Goal: Task Accomplishment & Management: Manage account settings

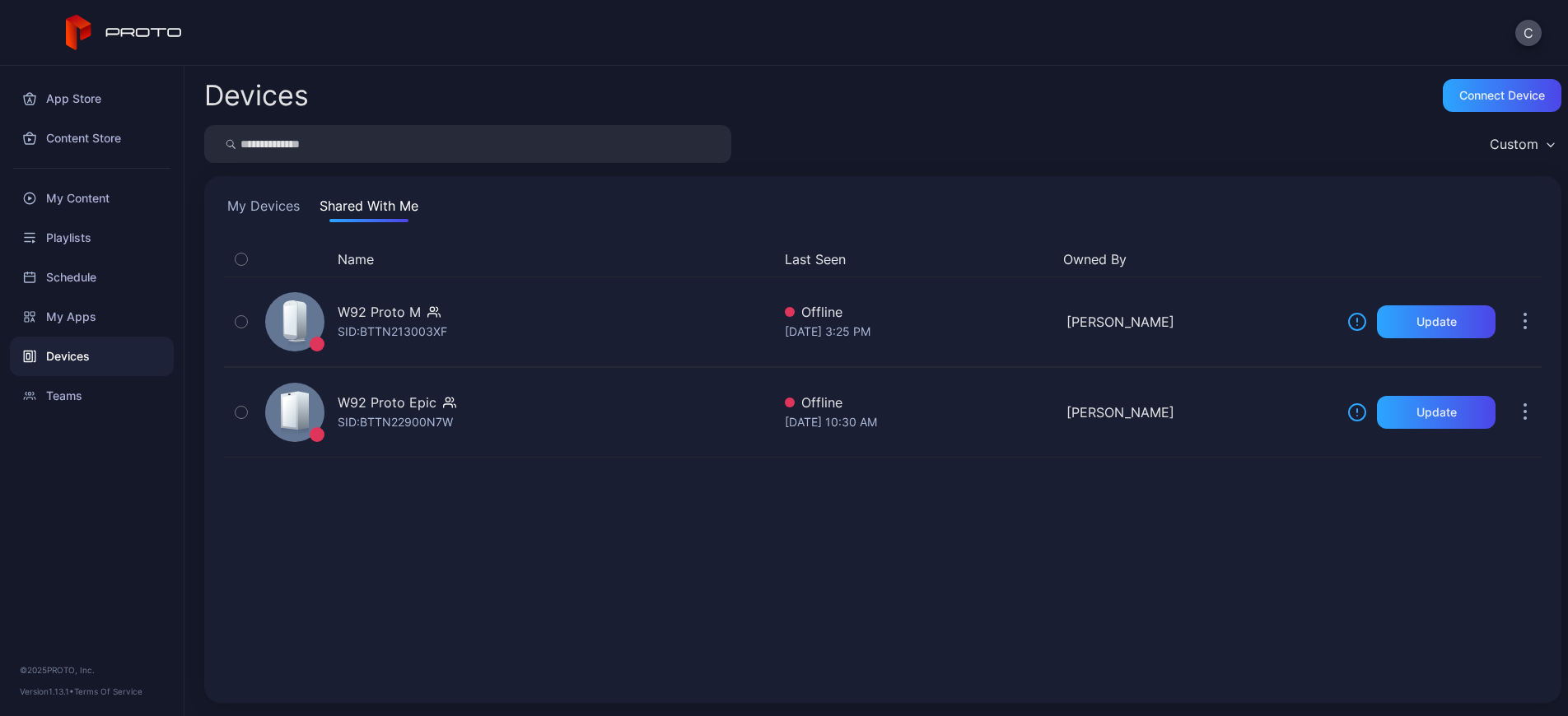
click at [76, 517] on div "App Store Content Store My Content Playlists Schedule My Apps Devices Teams © 2…" at bounding box center [92, 391] width 184 height 650
drag, startPoint x: 1371, startPoint y: 42, endPoint x: 1525, endPoint y: 38, distance: 154.1
click at [1376, 39] on div "C" at bounding box center [784, 33] width 1568 height 66
click at [1149, 31] on div "C" at bounding box center [784, 33] width 1568 height 66
click at [167, 36] on icon at bounding box center [124, 33] width 117 height 36
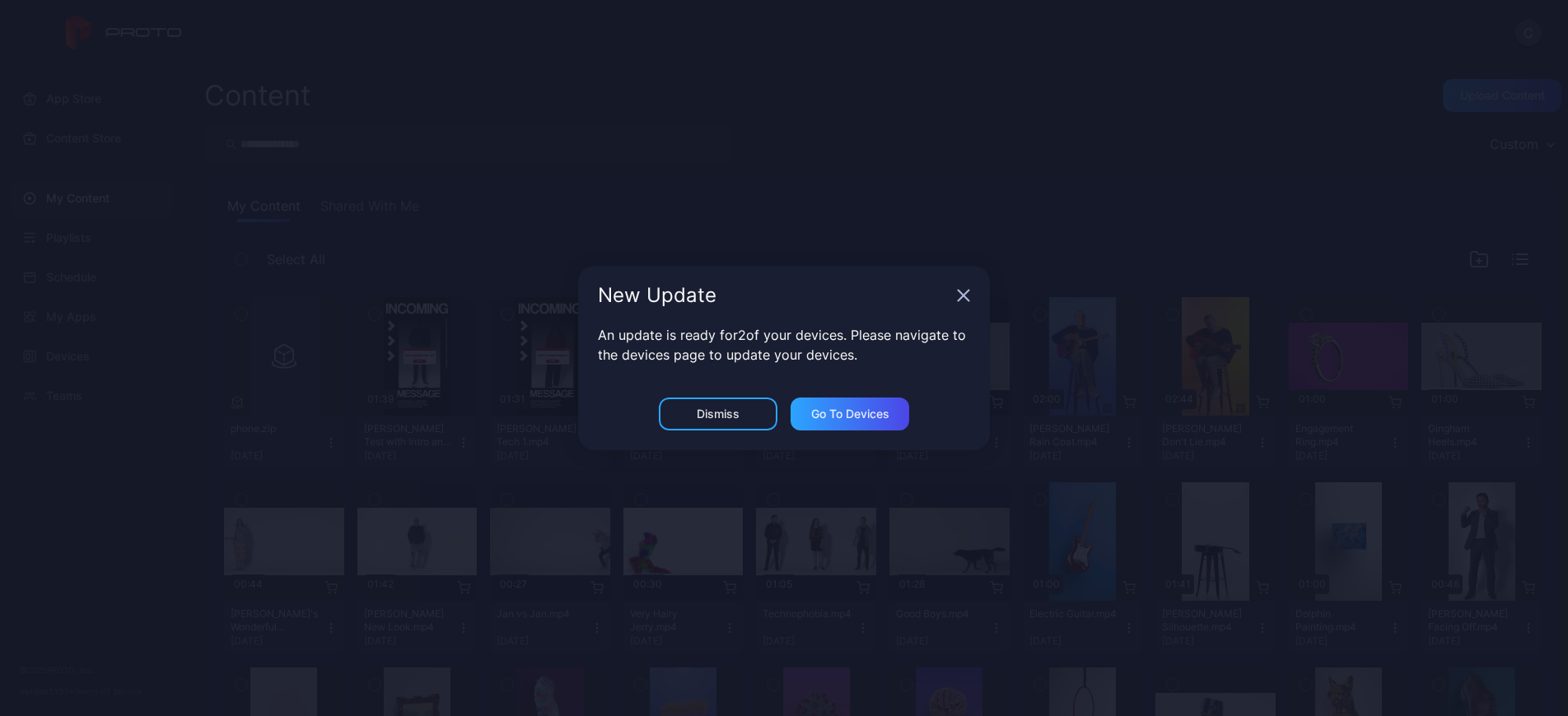
click at [827, 227] on div "New Update An update is ready for 2 of your devices. Please navigate to the dev…" at bounding box center [784, 358] width 1568 height 716
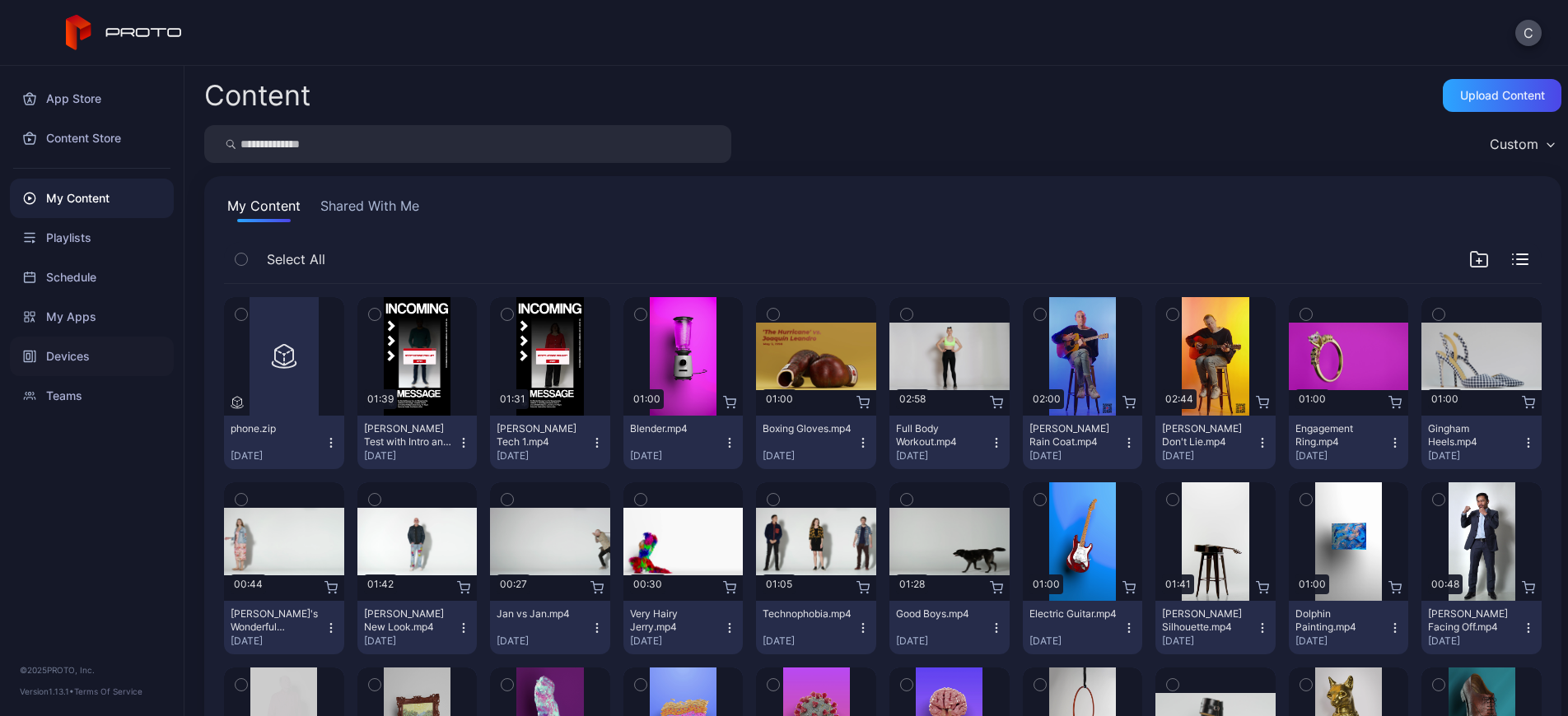
click at [66, 351] on div "Devices" at bounding box center [91, 355] width 164 height 39
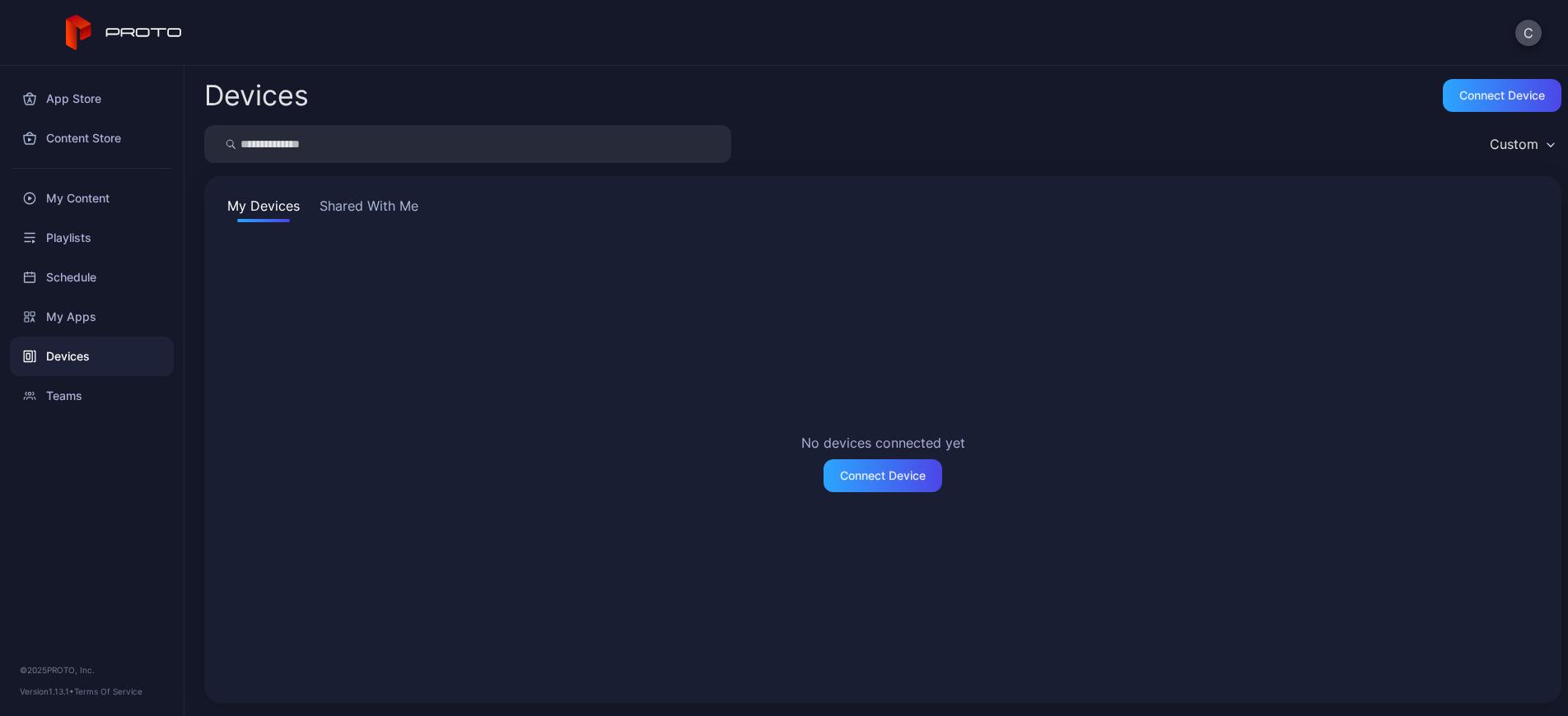
click at [369, 197] on button "Shared With Me" at bounding box center [369, 209] width 105 height 26
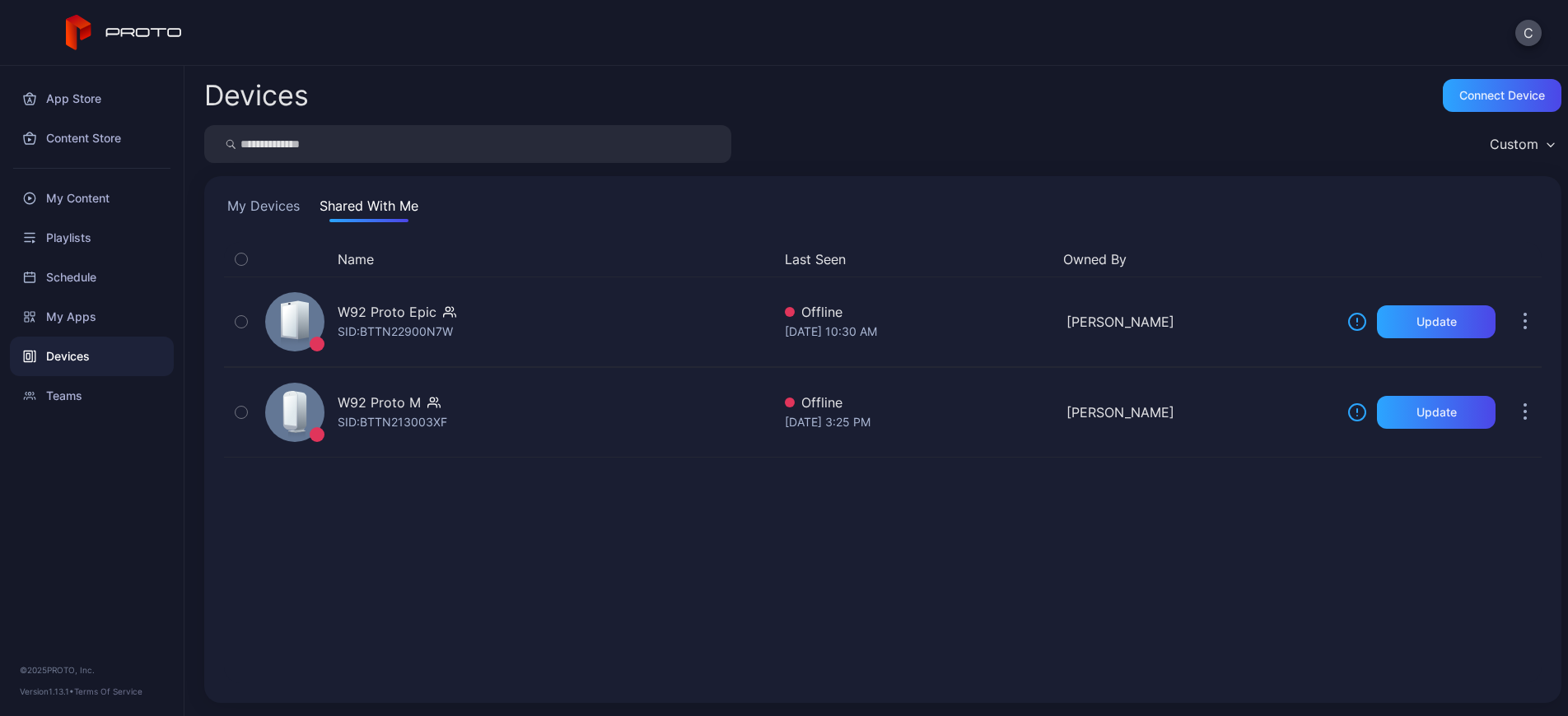
click at [280, 197] on button "My Devices" at bounding box center [263, 209] width 79 height 26
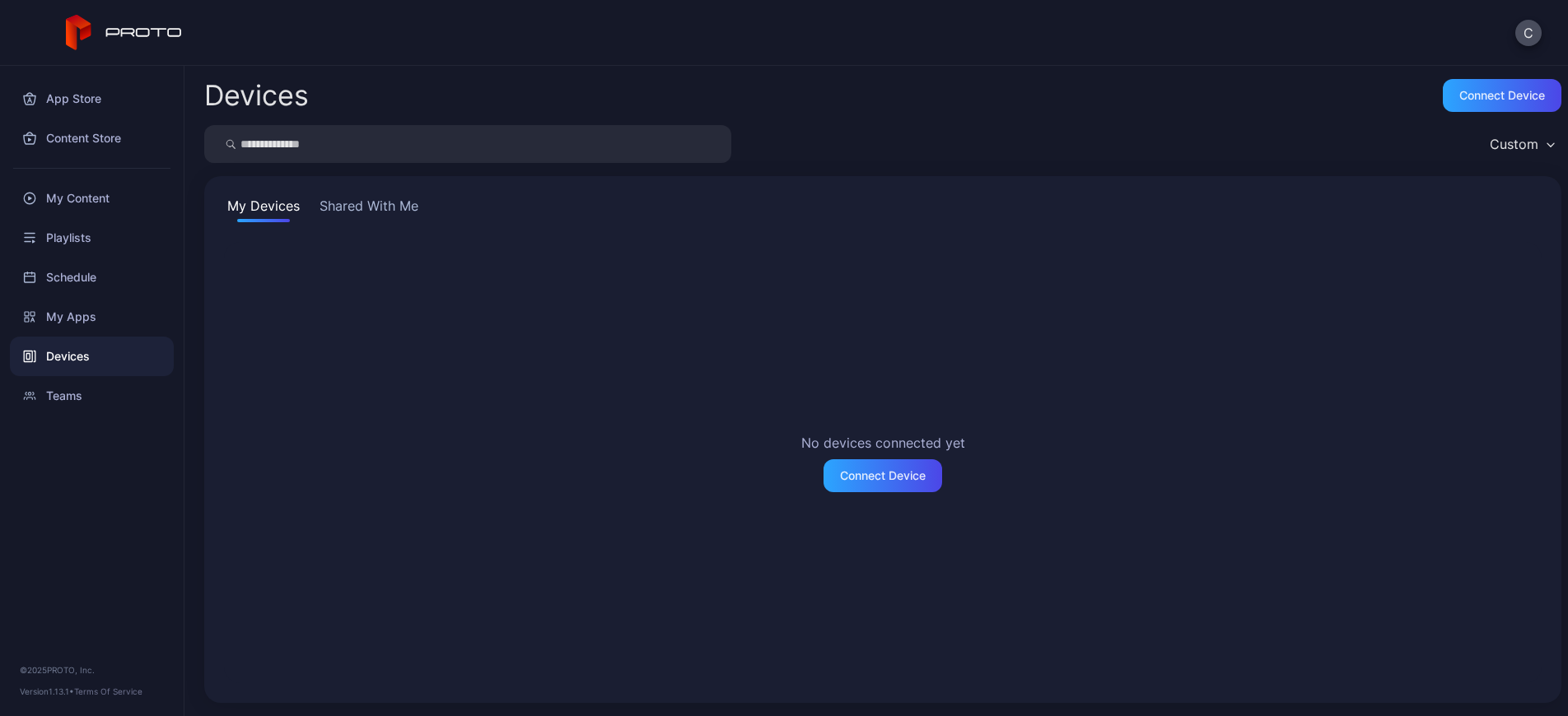
click at [348, 204] on button "Shared With Me" at bounding box center [369, 209] width 105 height 26
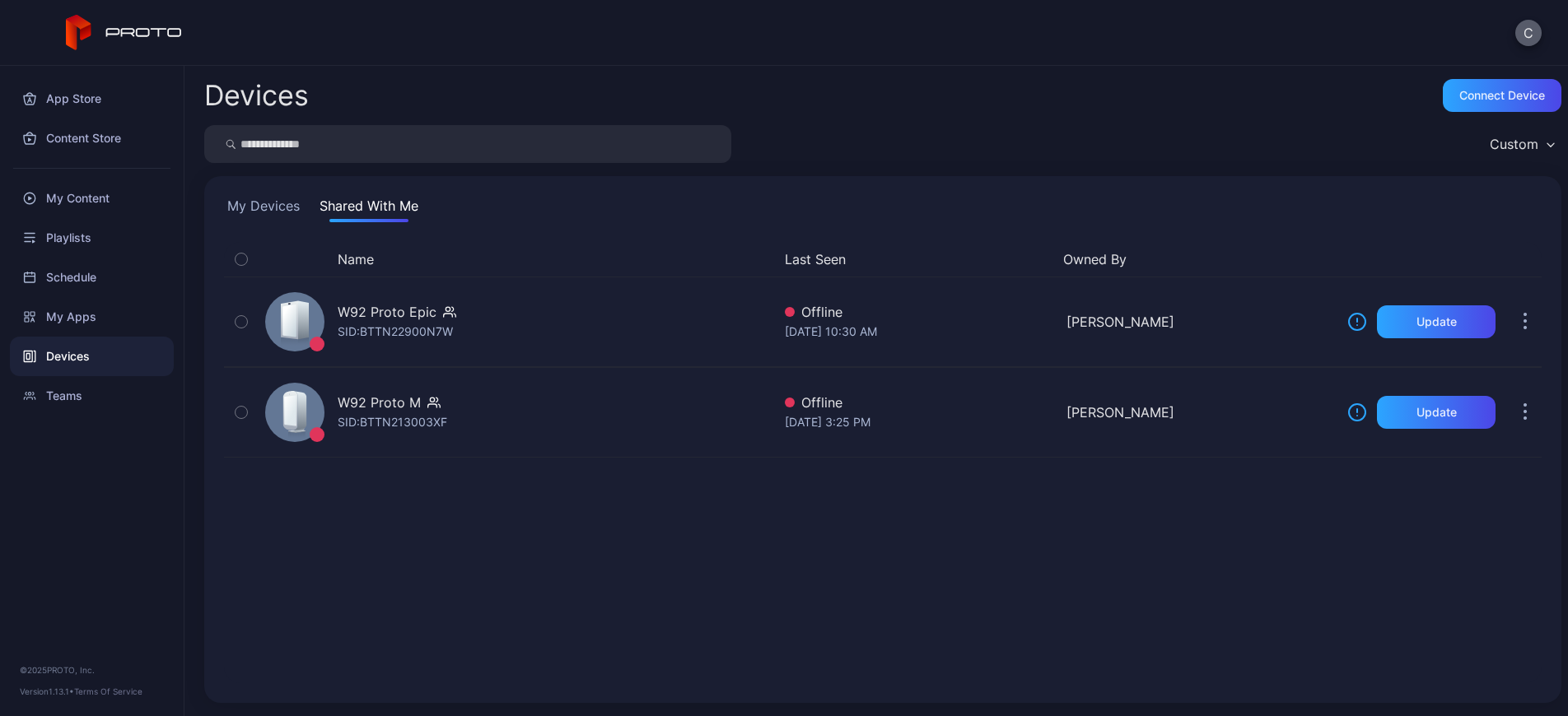
click at [1524, 29] on button "C" at bounding box center [1528, 33] width 26 height 26
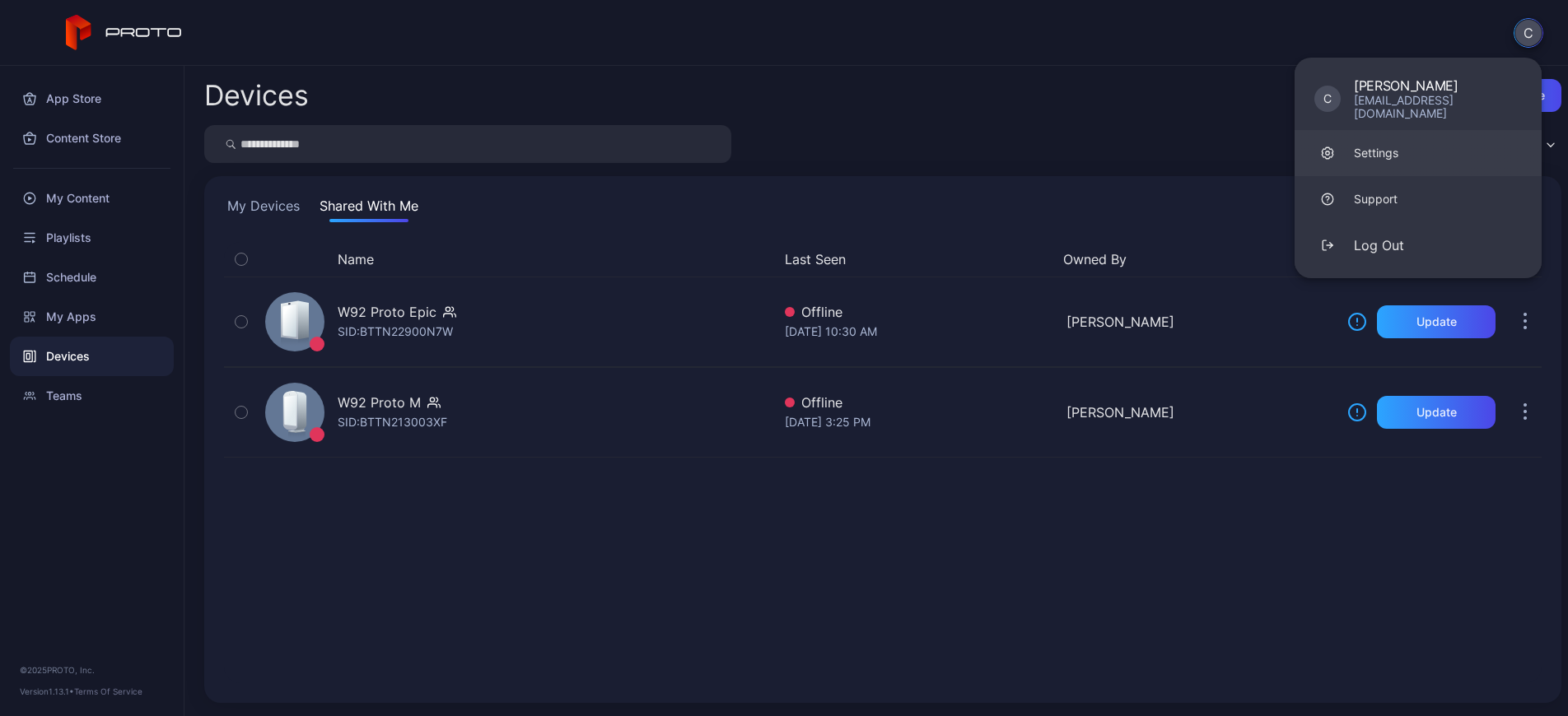
click at [1374, 145] on div "Settings" at bounding box center [1375, 153] width 44 height 17
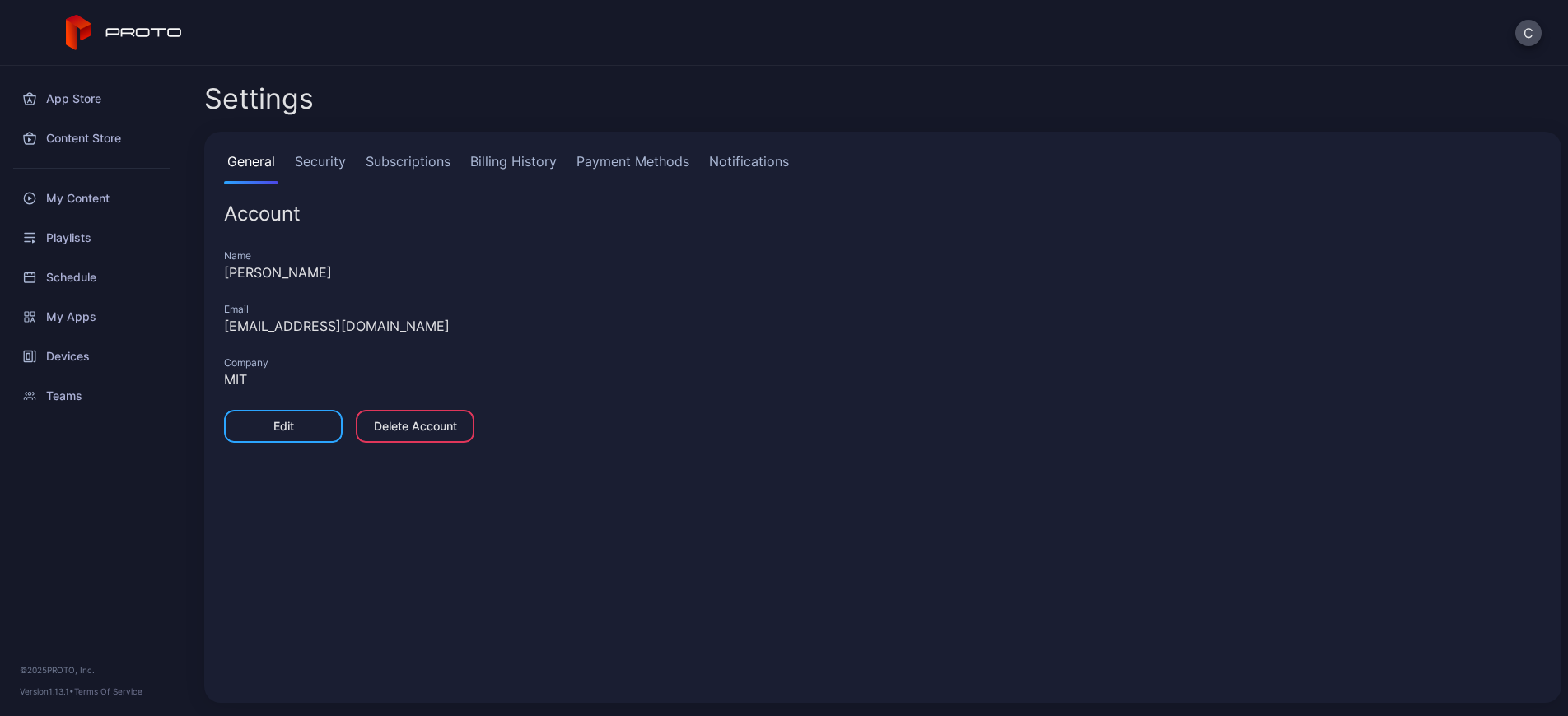
click at [404, 164] on link "Subscriptions" at bounding box center [408, 168] width 91 height 33
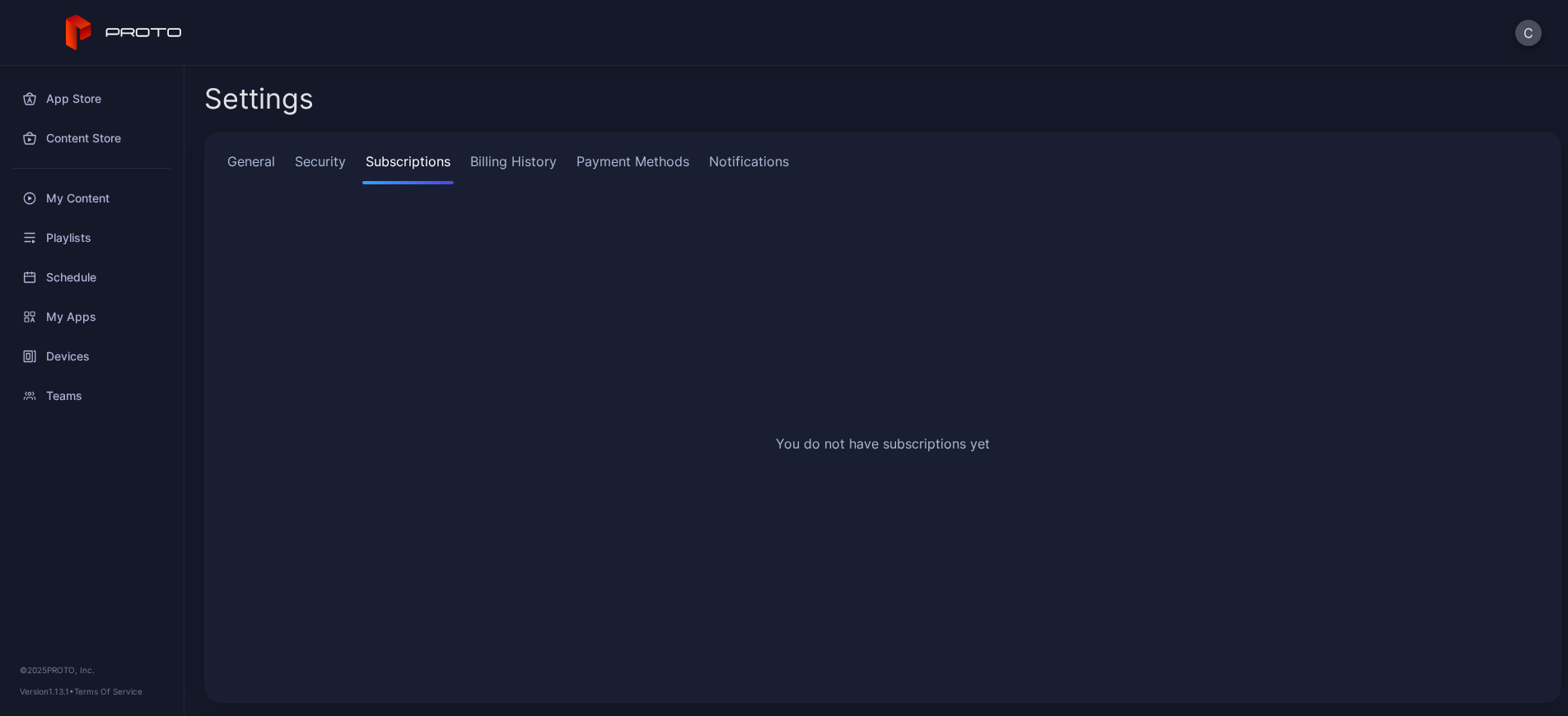
click at [500, 163] on link "Billing History" at bounding box center [513, 168] width 93 height 33
click at [633, 166] on link "Payment Methods" at bounding box center [632, 168] width 119 height 33
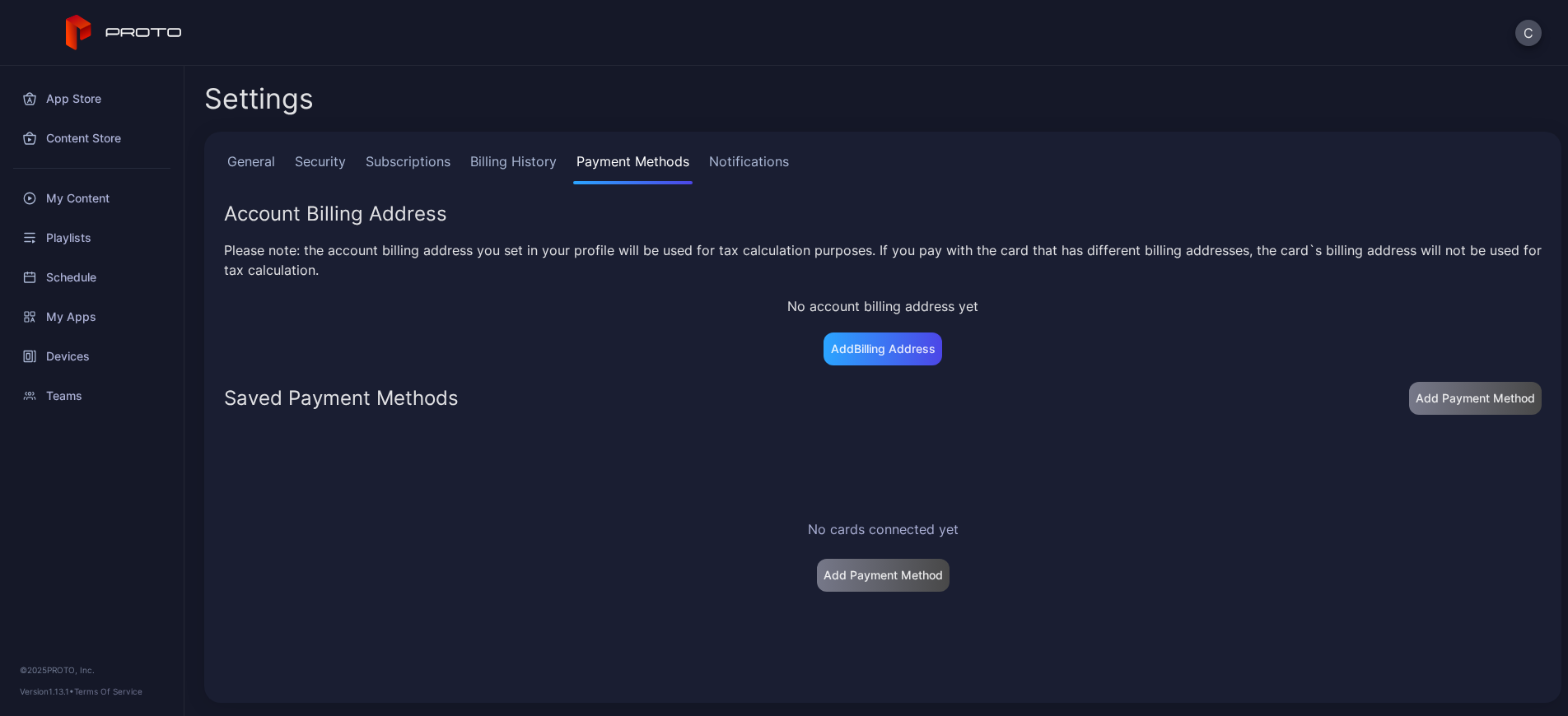
click at [731, 163] on link "Notifications" at bounding box center [748, 168] width 86 height 33
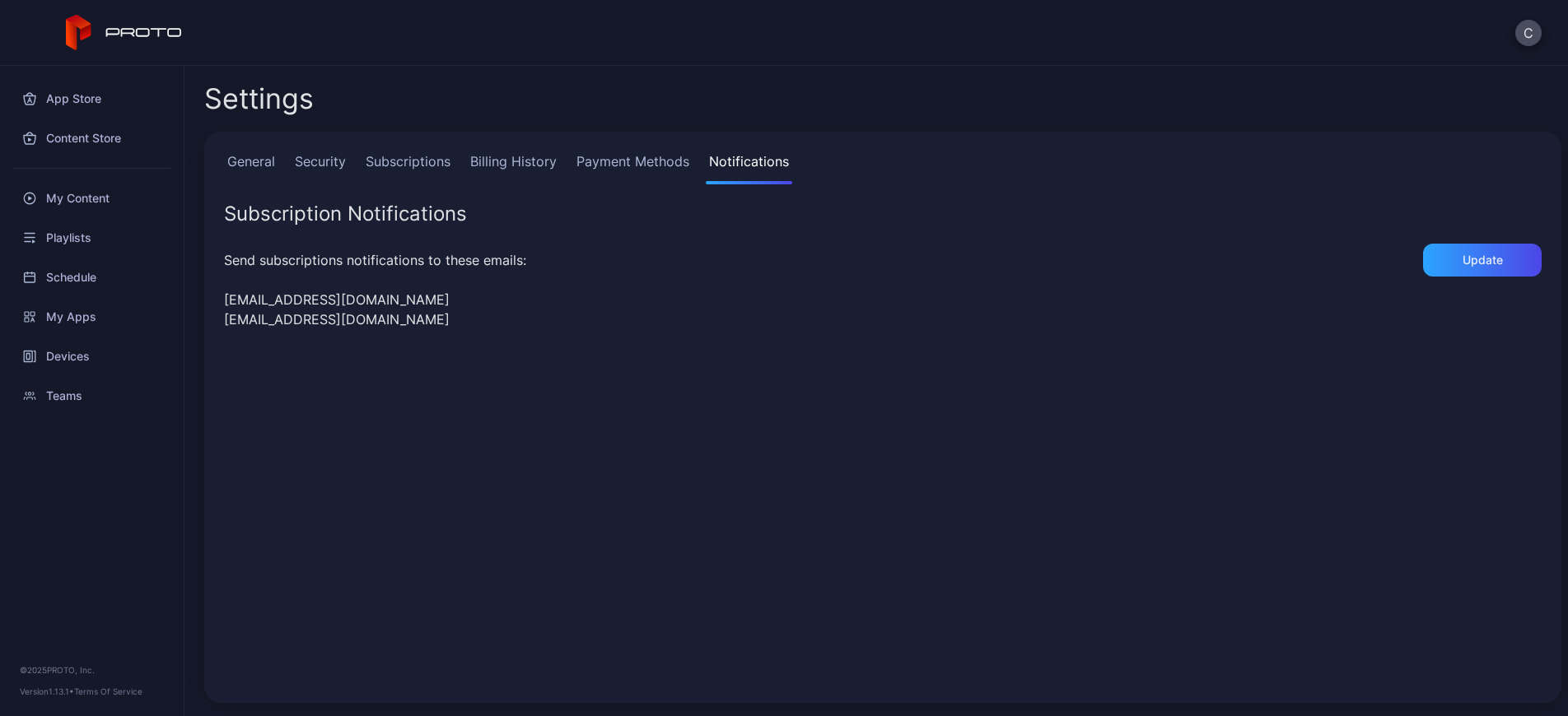
click at [256, 162] on link "General" at bounding box center [251, 168] width 55 height 33
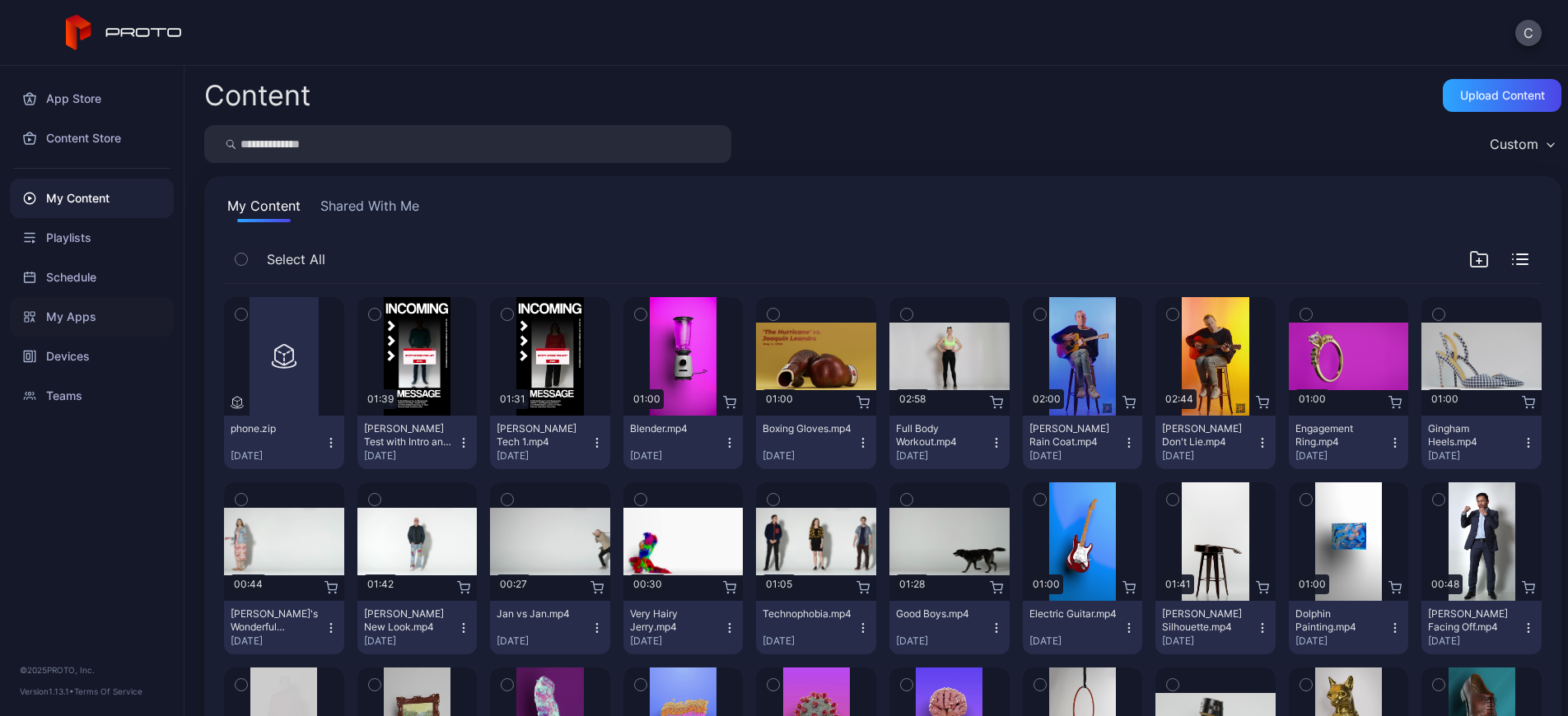
click at [58, 322] on div "My Apps" at bounding box center [91, 316] width 164 height 39
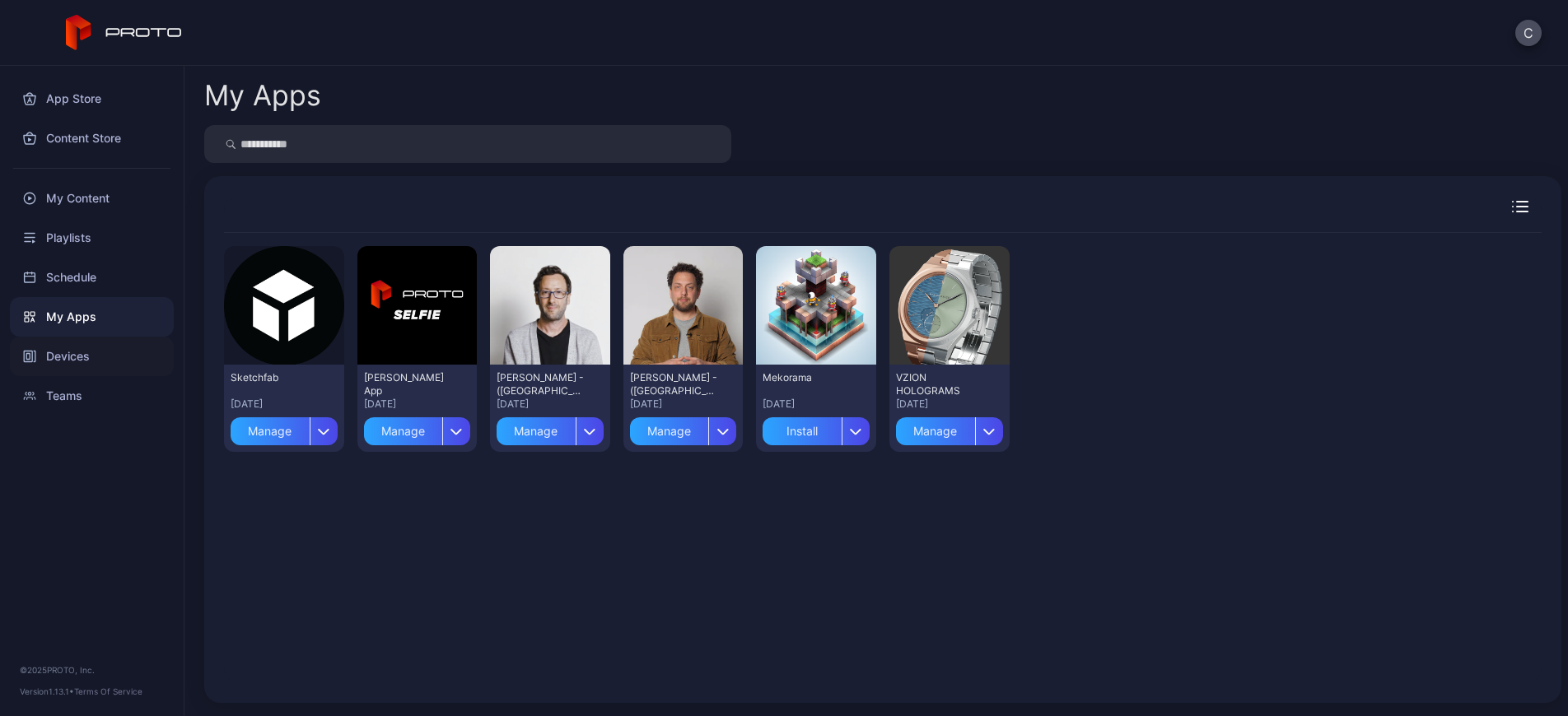
click at [66, 353] on div "Devices" at bounding box center [91, 355] width 164 height 39
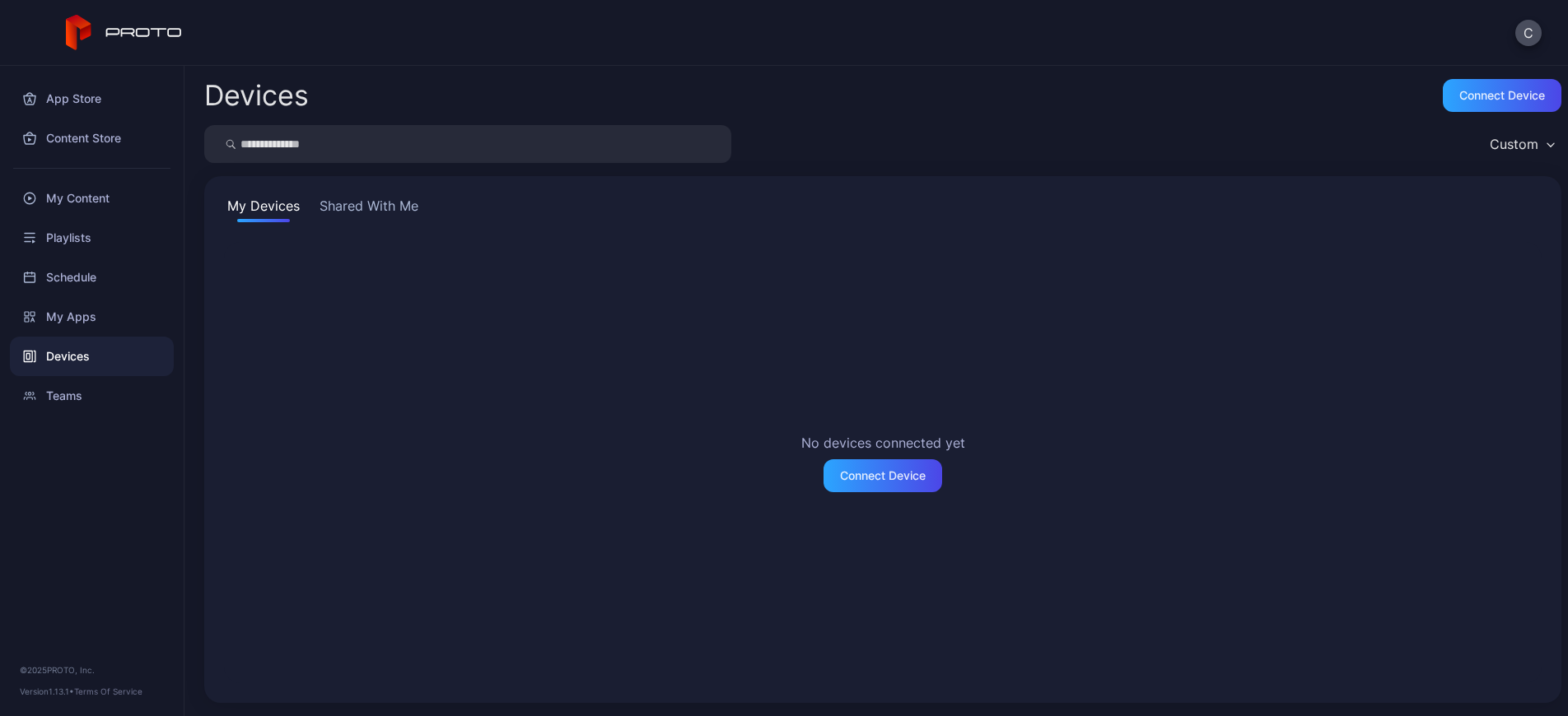
click at [348, 208] on button "Shared With Me" at bounding box center [369, 209] width 105 height 26
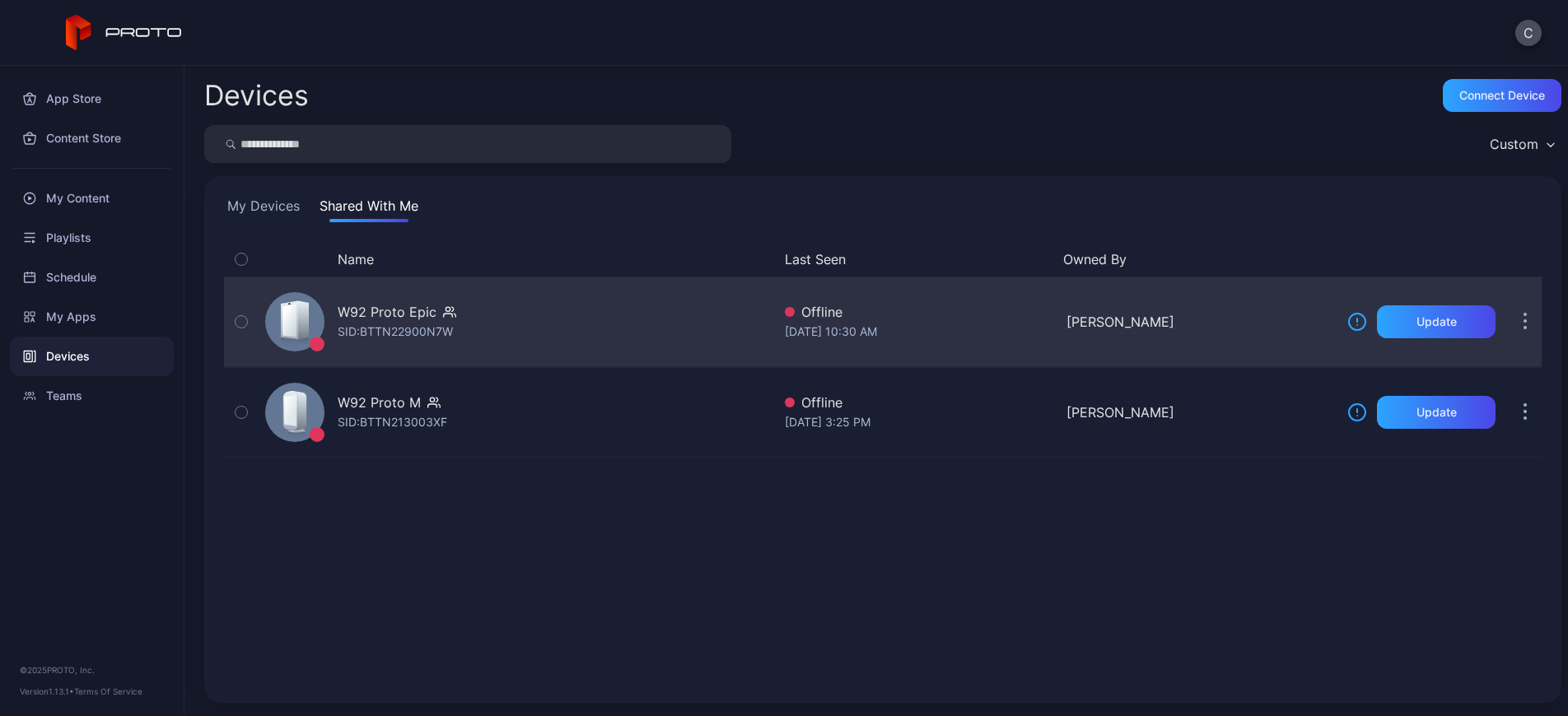
click at [1524, 322] on icon "button" at bounding box center [1525, 322] width 3 height 3
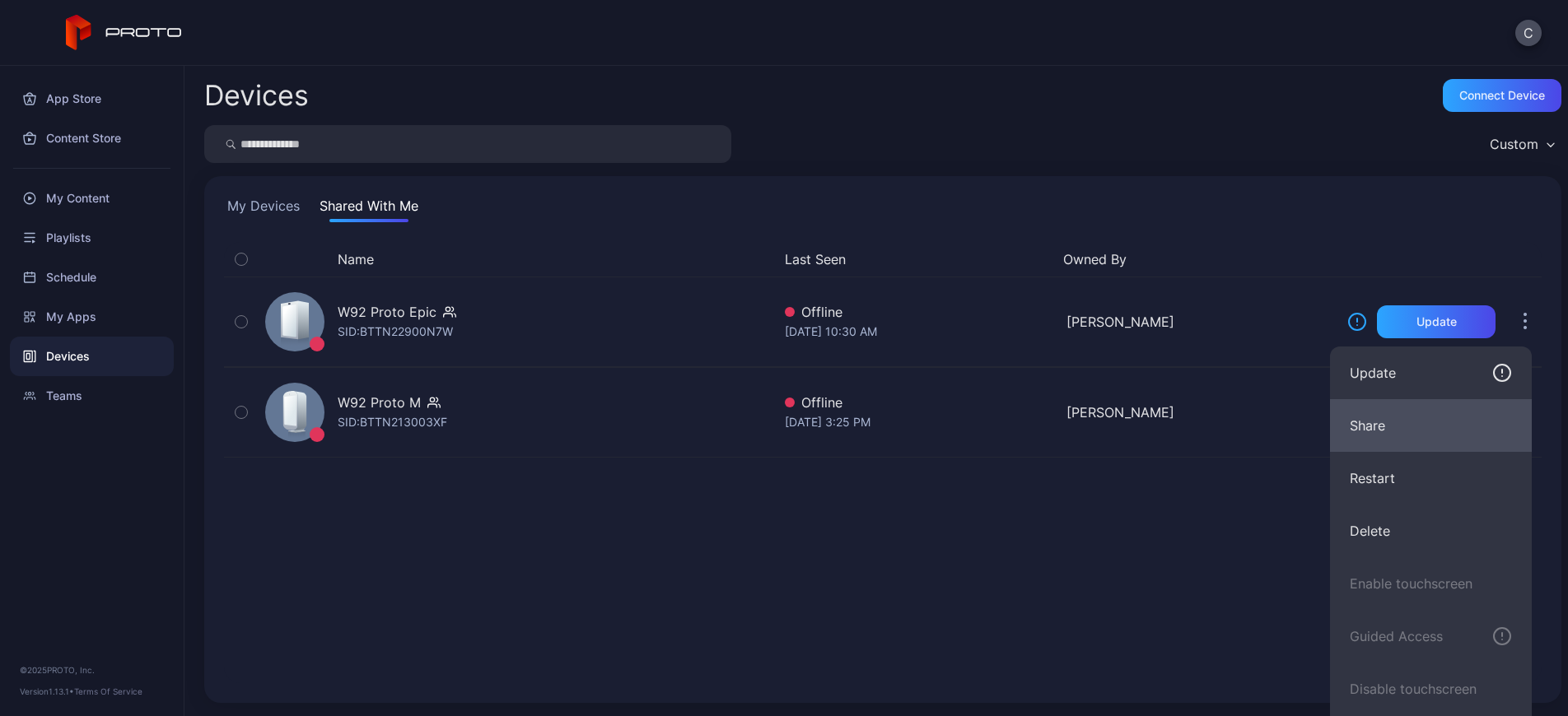
click at [1425, 438] on button "Share" at bounding box center [1431, 425] width 202 height 53
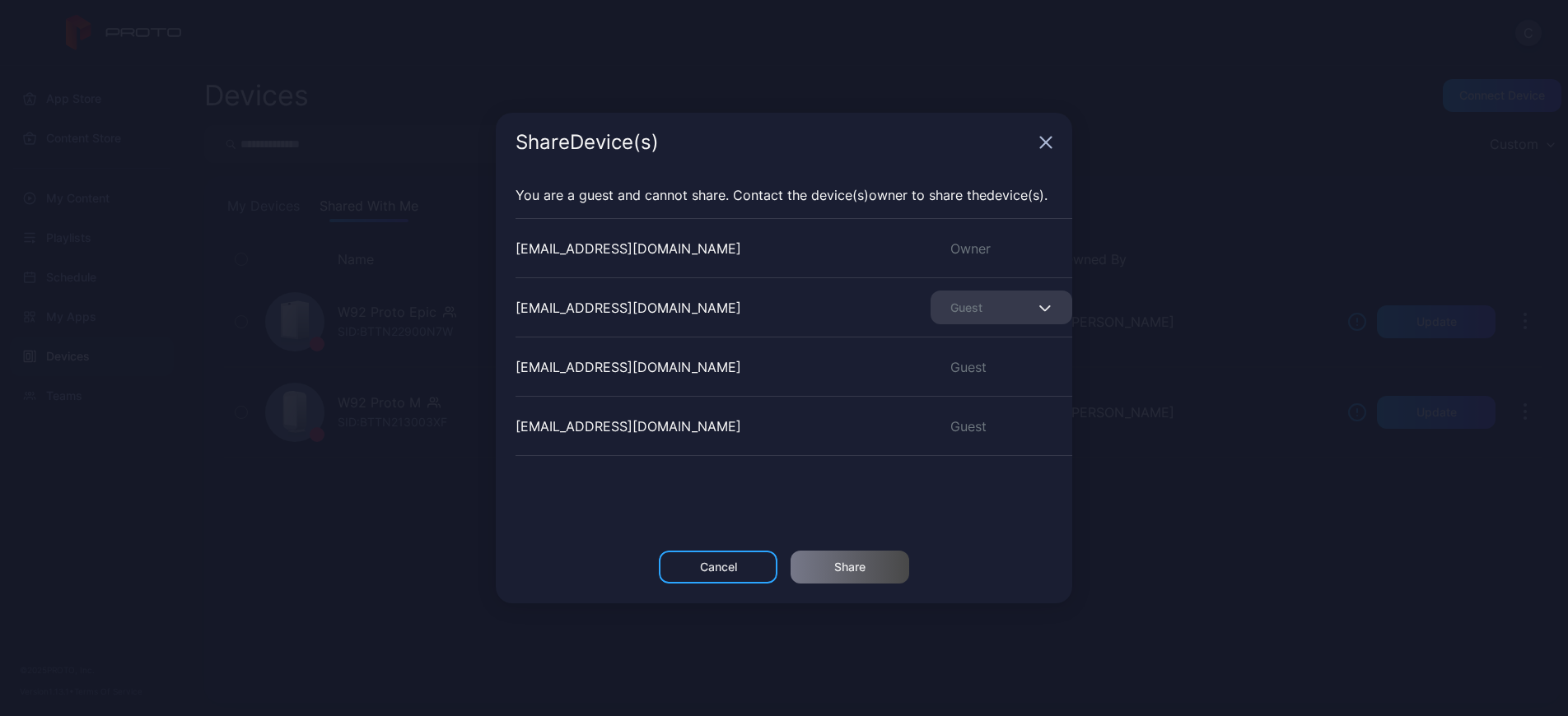
click at [1040, 306] on icon "button" at bounding box center [1044, 308] width 10 height 5
click at [1186, 139] on div "Share Device (s) You are a guest and cannot share. Contact the Device (s) owner…" at bounding box center [784, 358] width 1568 height 716
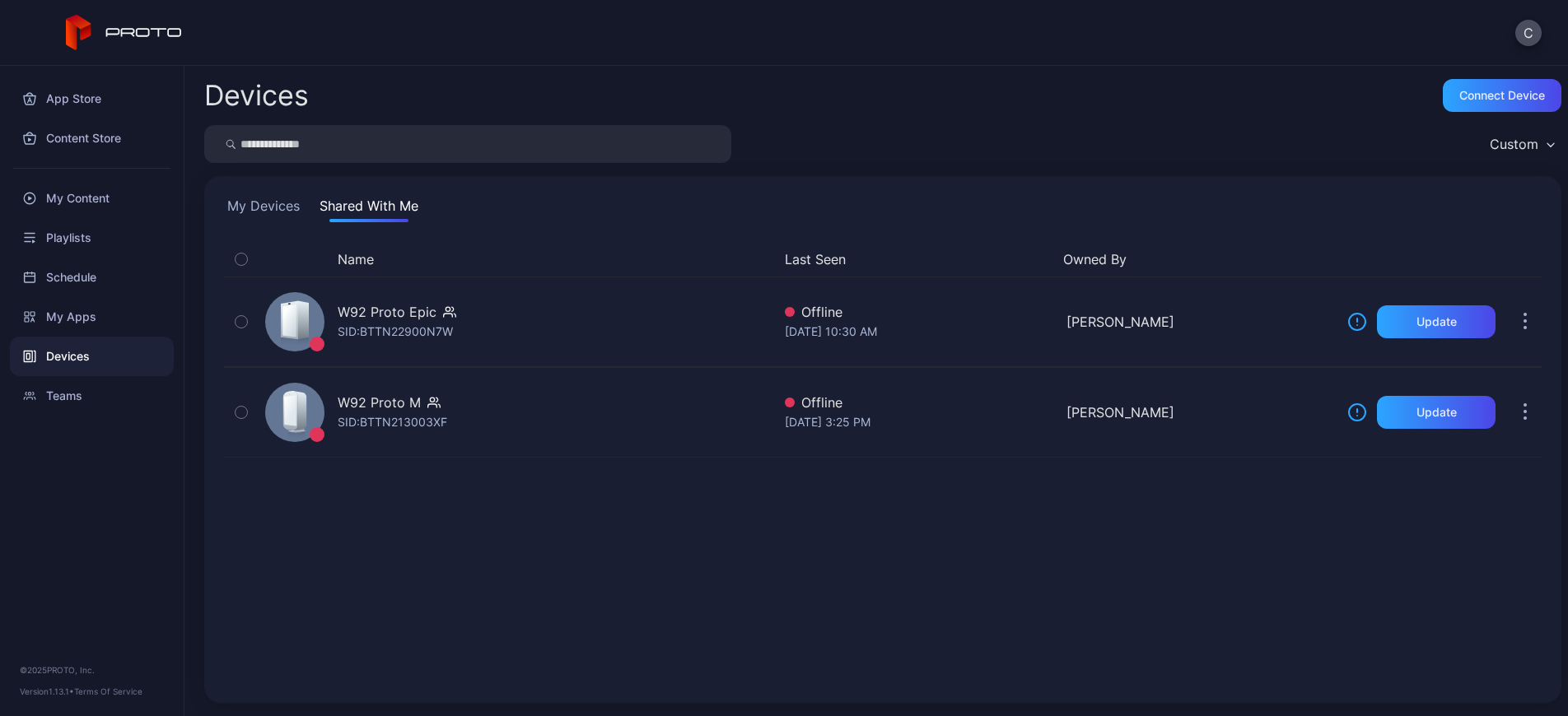
click at [1060, 135] on div "Custom" at bounding box center [882, 144] width 1357 height 38
